Goal: Information Seeking & Learning: Check status

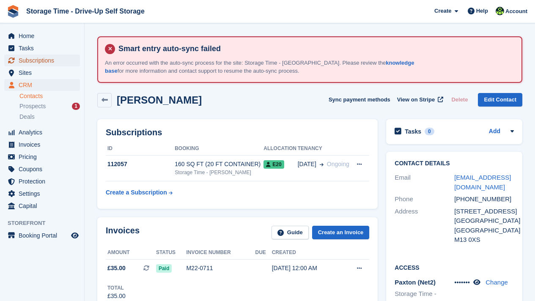
click at [45, 61] on span "Subscriptions" at bounding box center [44, 61] width 51 height 12
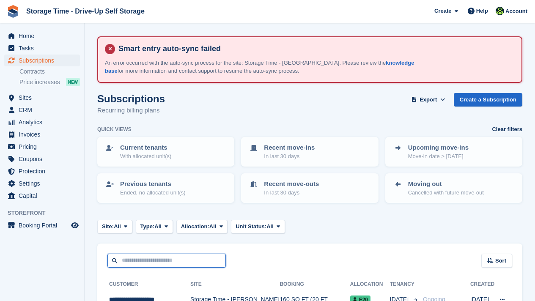
click at [197, 263] on input "text" at bounding box center [166, 261] width 118 height 14
type input "******"
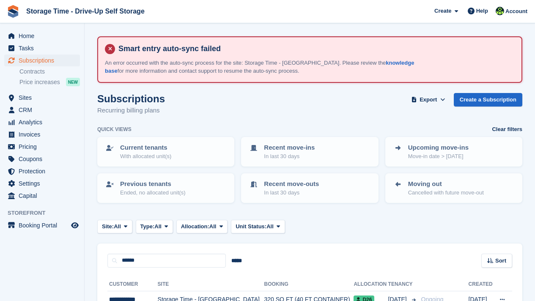
click at [320, 239] on turbo-frame "Subscriptions Recurring billing plans Export Export Subscriptions Export a CSV …" at bounding box center [309, 220] width 425 height 255
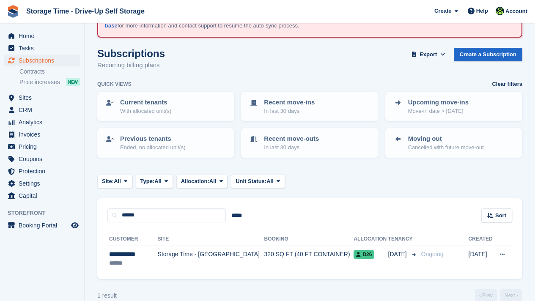
scroll to position [59, 0]
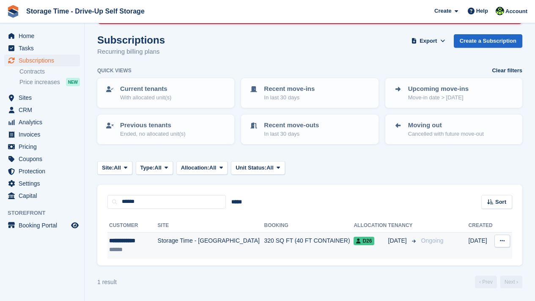
click at [310, 240] on td "320 SQ FT (40 FT CONTAINER)" at bounding box center [309, 245] width 90 height 27
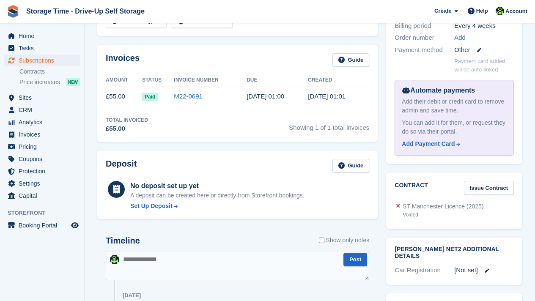
scroll to position [335, 0]
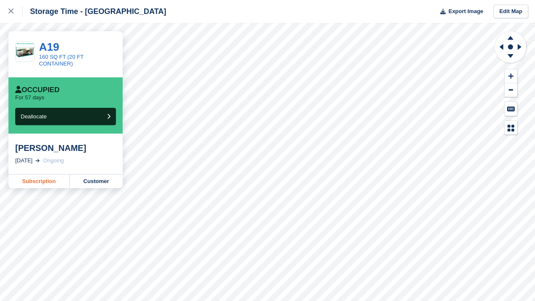
click at [47, 179] on link "Subscription" at bounding box center [38, 182] width 61 height 14
click at [40, 177] on link "Subscription" at bounding box center [38, 182] width 61 height 14
click at [38, 183] on link "Subscription" at bounding box center [38, 182] width 61 height 14
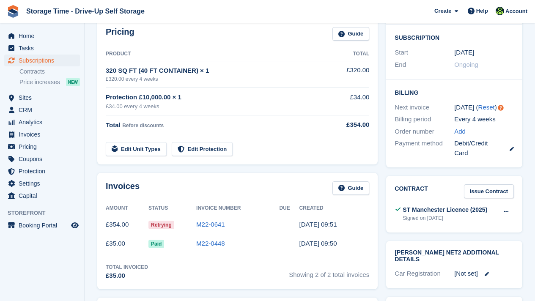
scroll to position [220, 0]
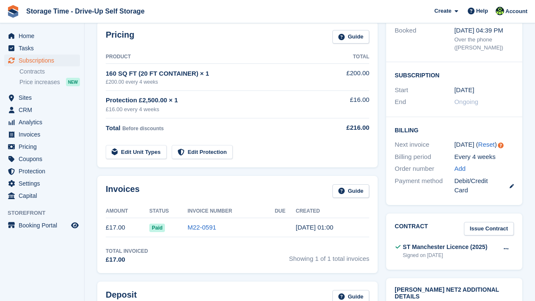
scroll to position [203, 0]
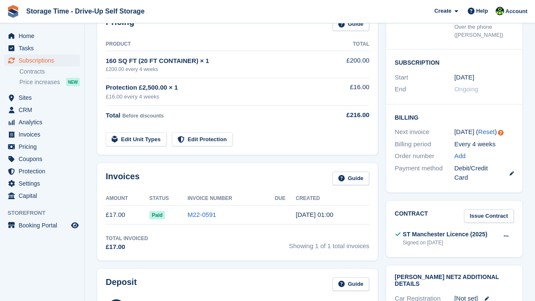
click at [295, 141] on td "Edit Unit Types Edit Protection" at bounding box center [217, 137] width 223 height 17
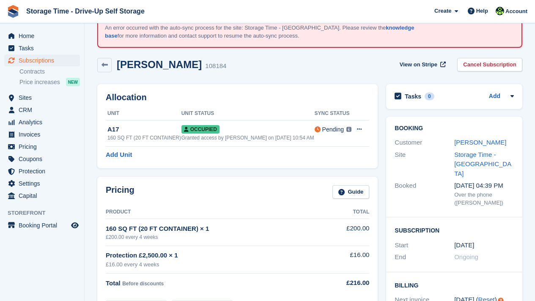
scroll to position [34, 0]
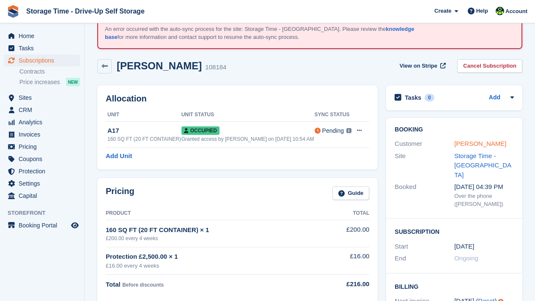
click at [465, 144] on link "Meharwan Singh" at bounding box center [480, 143] width 52 height 7
